Goal: Find specific page/section: Find specific page/section

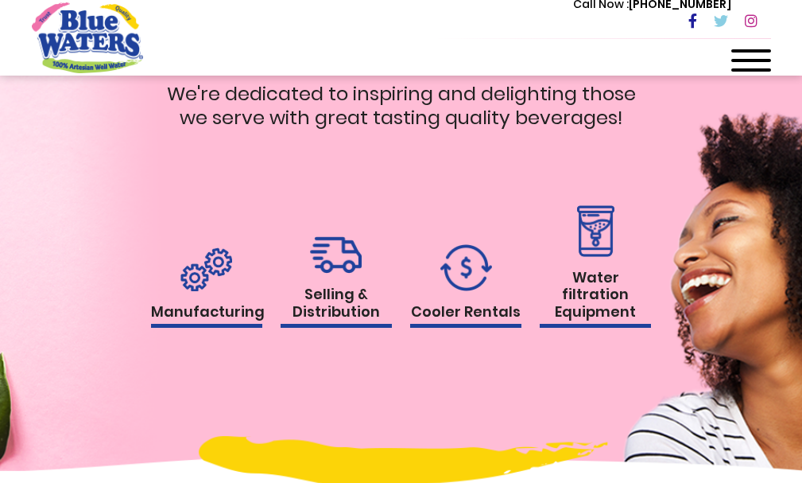
scroll to position [1590, 0]
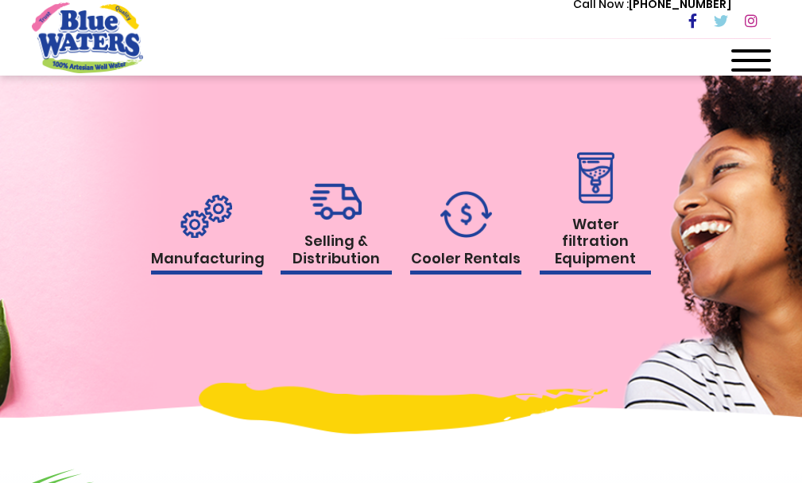
click at [569, 246] on h1 "Water filtration Equipment" at bounding box center [595, 245] width 111 height 60
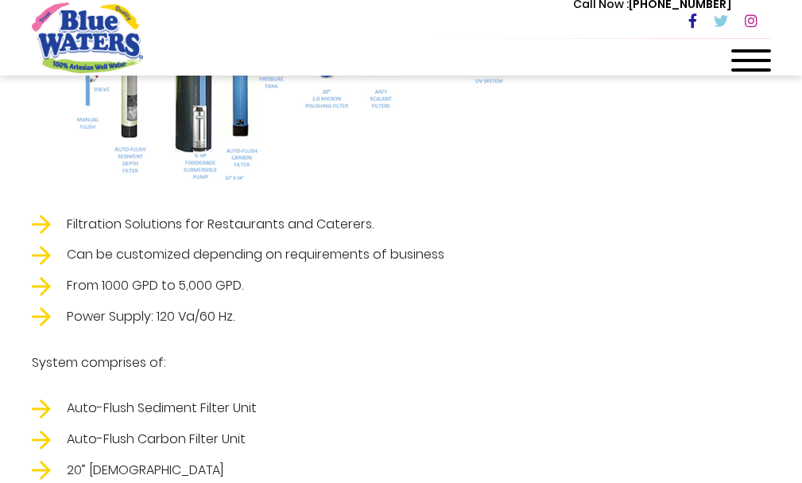
scroll to position [2809, 0]
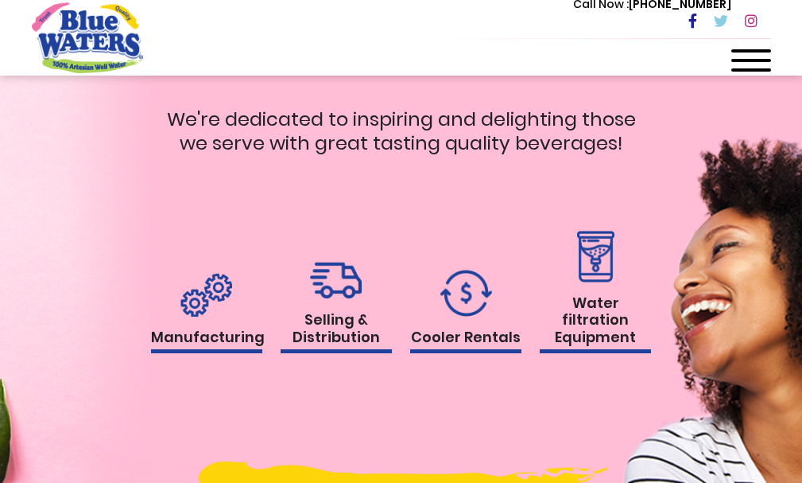
scroll to position [1590, 0]
